Goal: Task Accomplishment & Management: Use online tool/utility

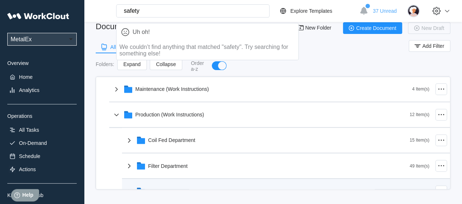
scroll to position [611, 0]
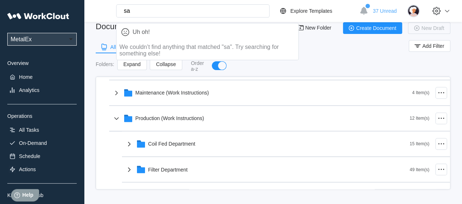
type input "s"
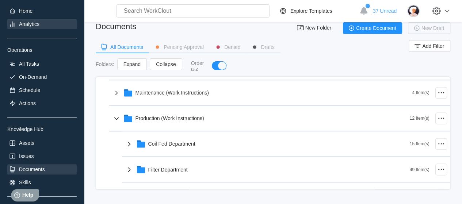
scroll to position [73, 0]
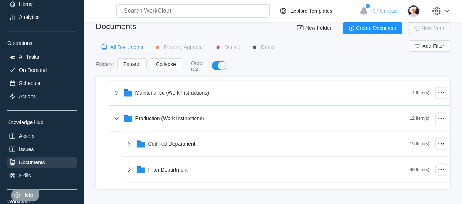
click at [37, 158] on div "Documents" at bounding box center [41, 163] width 69 height 10
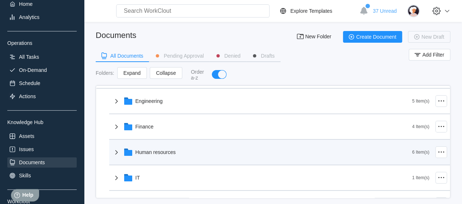
scroll to position [0, 0]
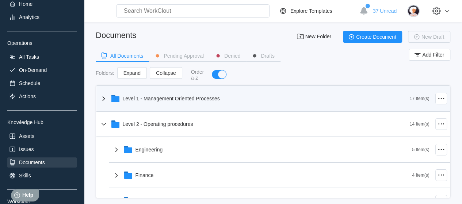
click at [106, 97] on icon at bounding box center [103, 98] width 9 height 9
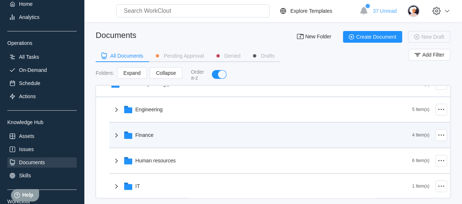
scroll to position [402, 0]
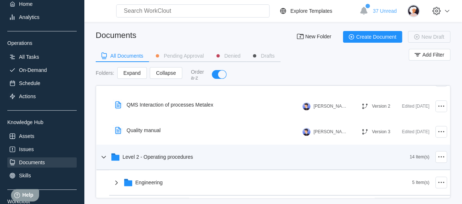
click at [104, 157] on icon at bounding box center [103, 157] width 9 height 9
click at [104, 156] on icon at bounding box center [103, 157] width 3 height 4
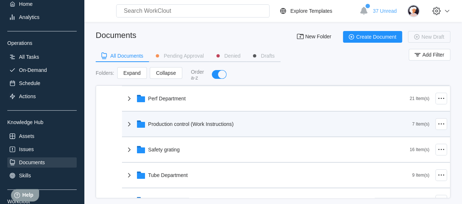
scroll to position [1243, 0]
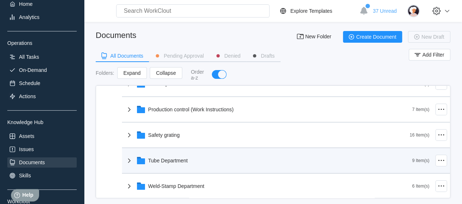
click at [178, 155] on div "Tube Department" at bounding box center [269, 160] width 288 height 19
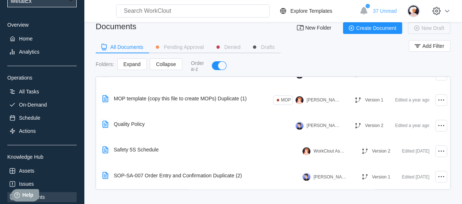
scroll to position [0, 0]
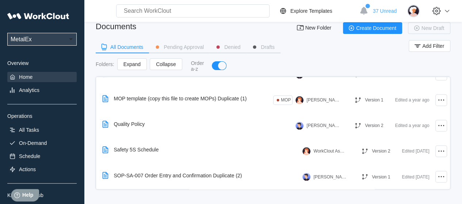
click at [41, 74] on div "Home" at bounding box center [41, 77] width 69 height 10
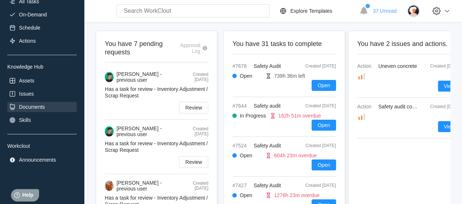
scroll to position [56, 0]
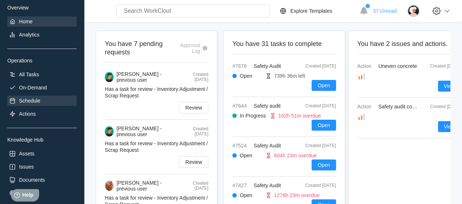
click at [35, 101] on div "Schedule" at bounding box center [29, 101] width 21 height 6
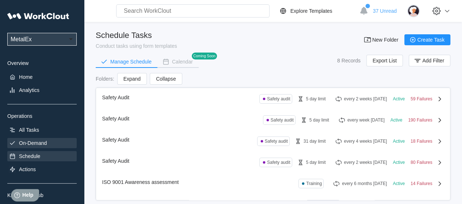
click at [44, 140] on div "On-Demand" at bounding box center [41, 143] width 69 height 10
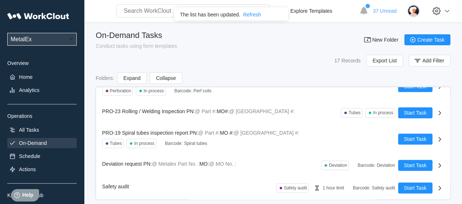
scroll to position [10, 0]
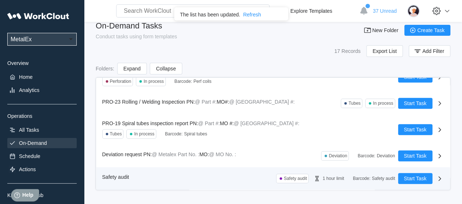
click at [236, 173] on div "Safety audit Safety audit 1 hour limit Barcode : Safety audit" at bounding box center [250, 178] width 296 height 11
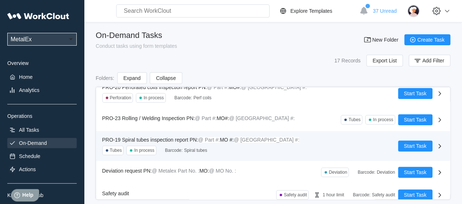
scroll to position [271, 0]
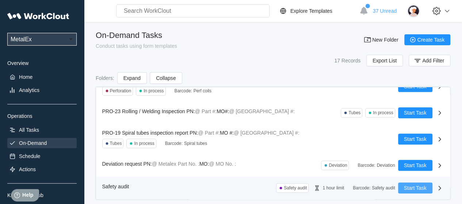
click at [413, 186] on span "Start Task" at bounding box center [415, 188] width 23 height 5
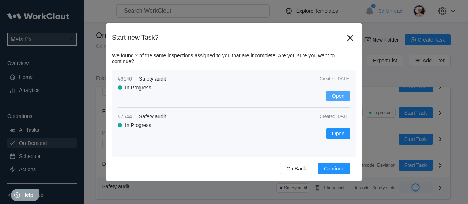
click at [332, 93] on button "Open" at bounding box center [338, 96] width 24 height 11
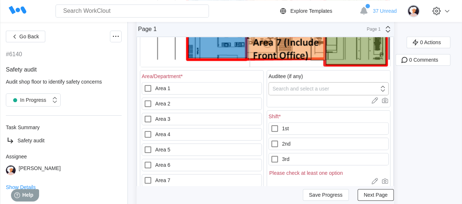
scroll to position [292, 0]
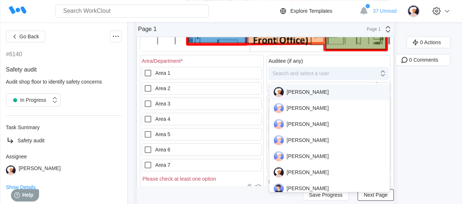
click at [343, 74] on div "Search and select a user" at bounding box center [324, 73] width 110 height 10
click at [362, 63] on div "Auditee (if any)" at bounding box center [329, 61] width 120 height 6
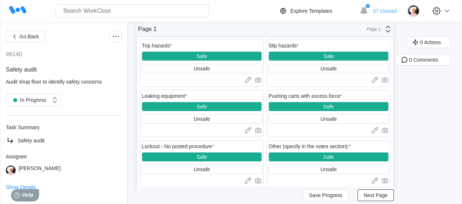
scroll to position [1148, 0]
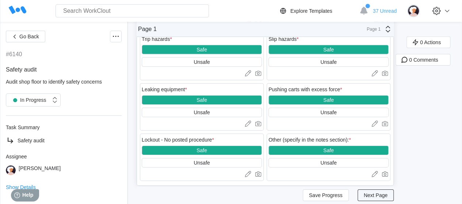
click at [378, 193] on span "Next Page" at bounding box center [376, 195] width 24 height 5
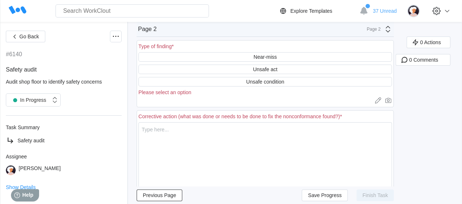
scroll to position [73, 0]
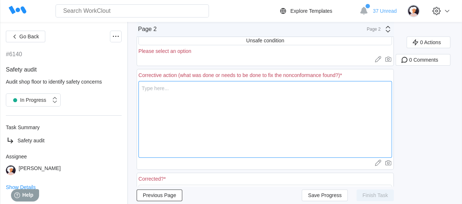
click at [257, 95] on textarea at bounding box center [266, 119] width 254 height 77
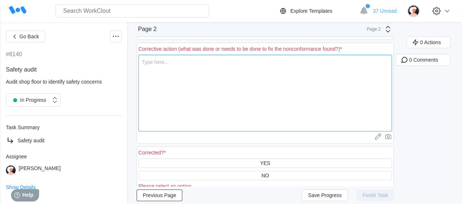
scroll to position [124, 0]
